Goal: Information Seeking & Learning: Compare options

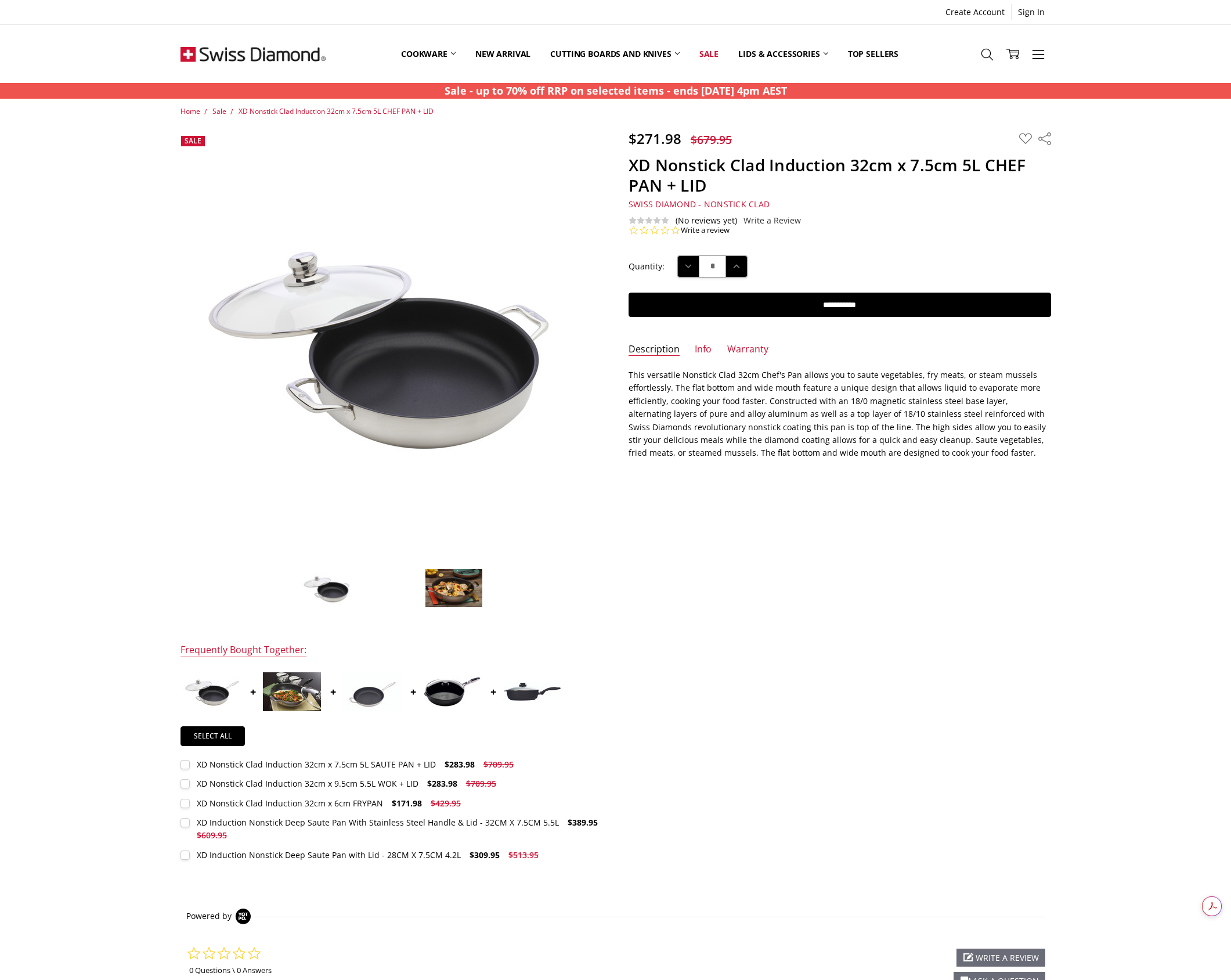
click at [709, 419] on p "This versatile Nonstick Clad 32cm Chef's Pan allows you to saute vegetables, fr…" at bounding box center [840, 414] width 422 height 91
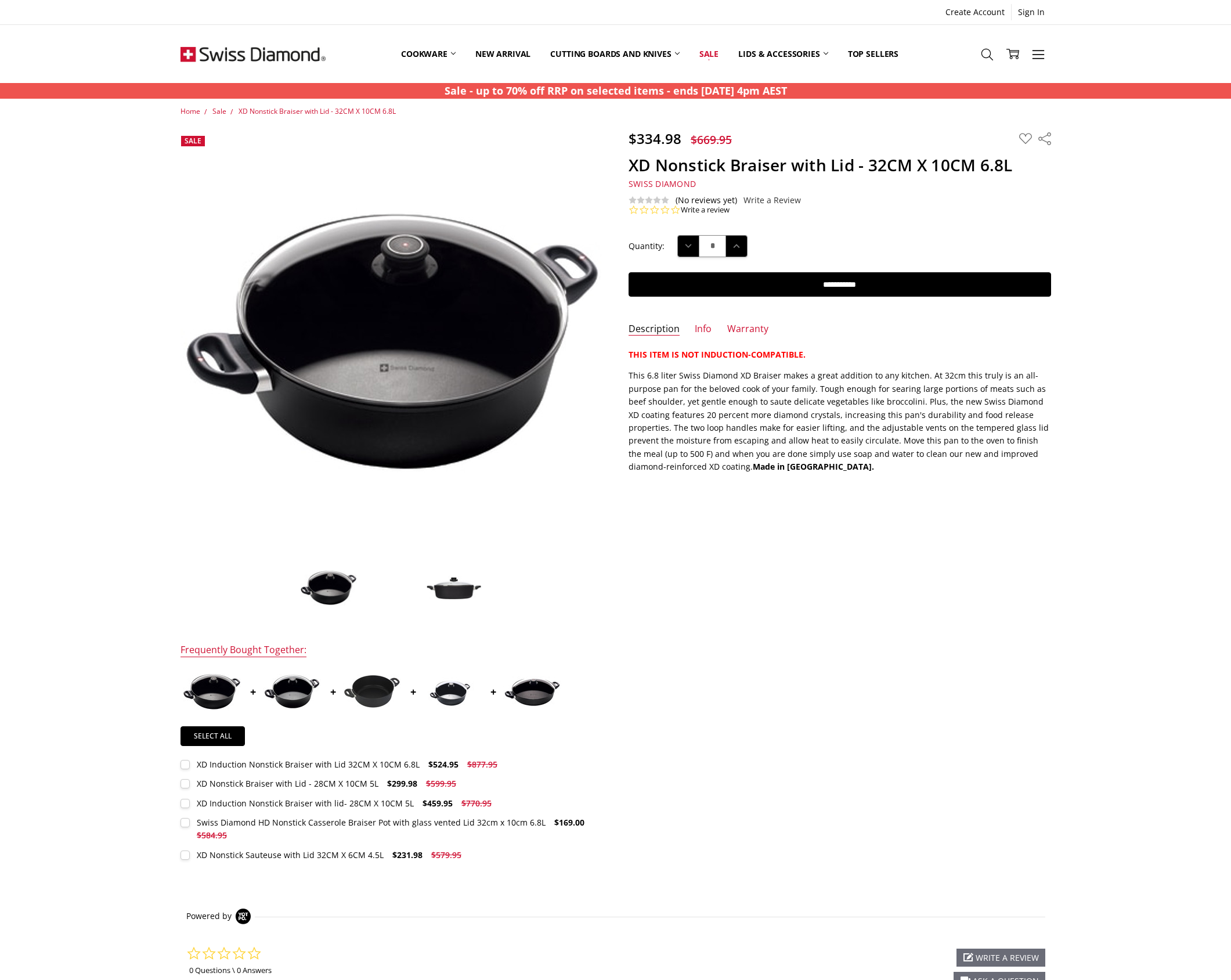
click at [795, 465] on p "This 6.8 liter Swiss Diamond XD Braiser makes a great addition to any kitchen. …" at bounding box center [840, 421] width 422 height 104
click at [791, 468] on p "This 6.8 liter Swiss Diamond XD Braiser makes a great addition to any kitchen. …" at bounding box center [840, 421] width 422 height 104
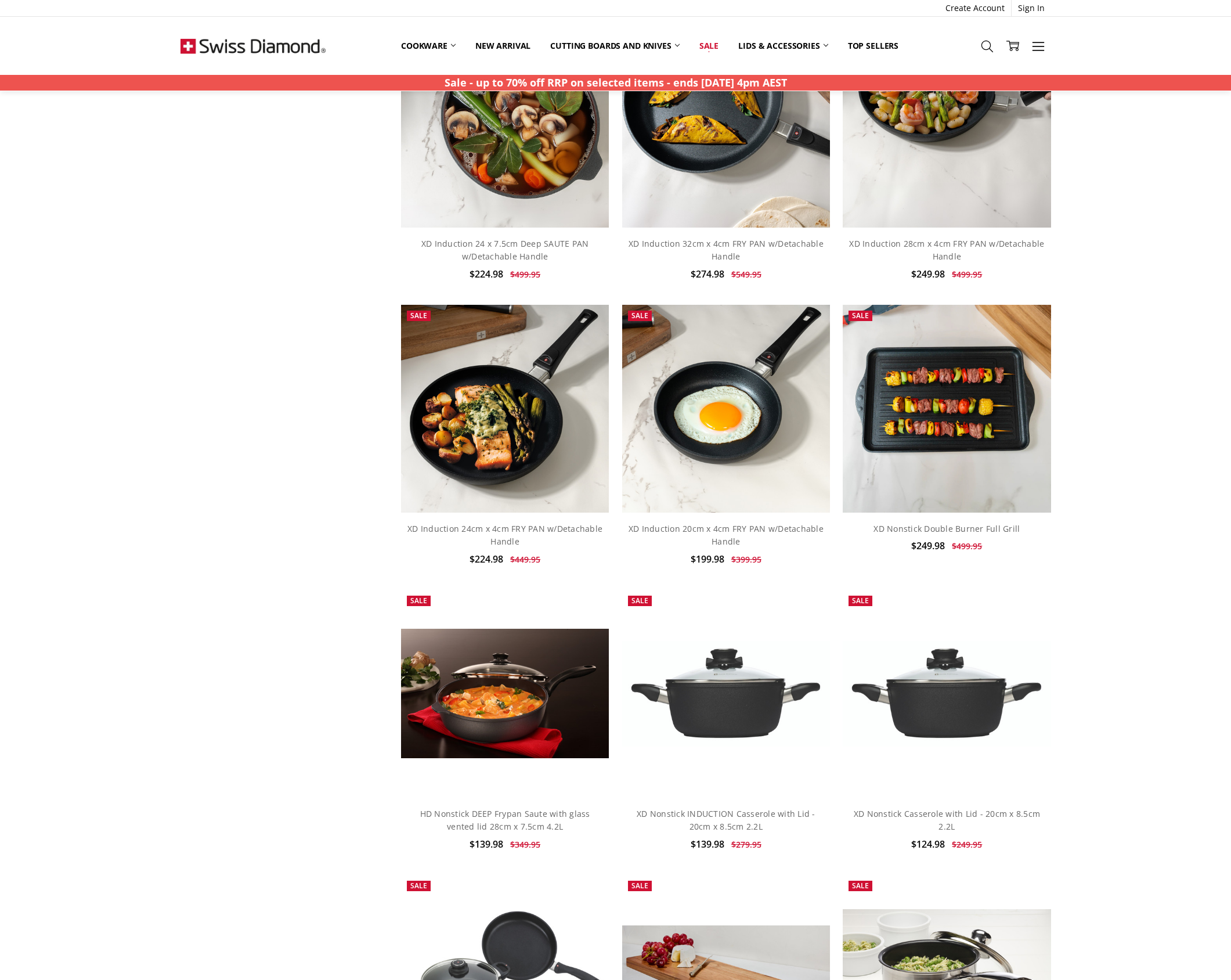
scroll to position [1043, 0]
